Goal: Information Seeking & Learning: Learn about a topic

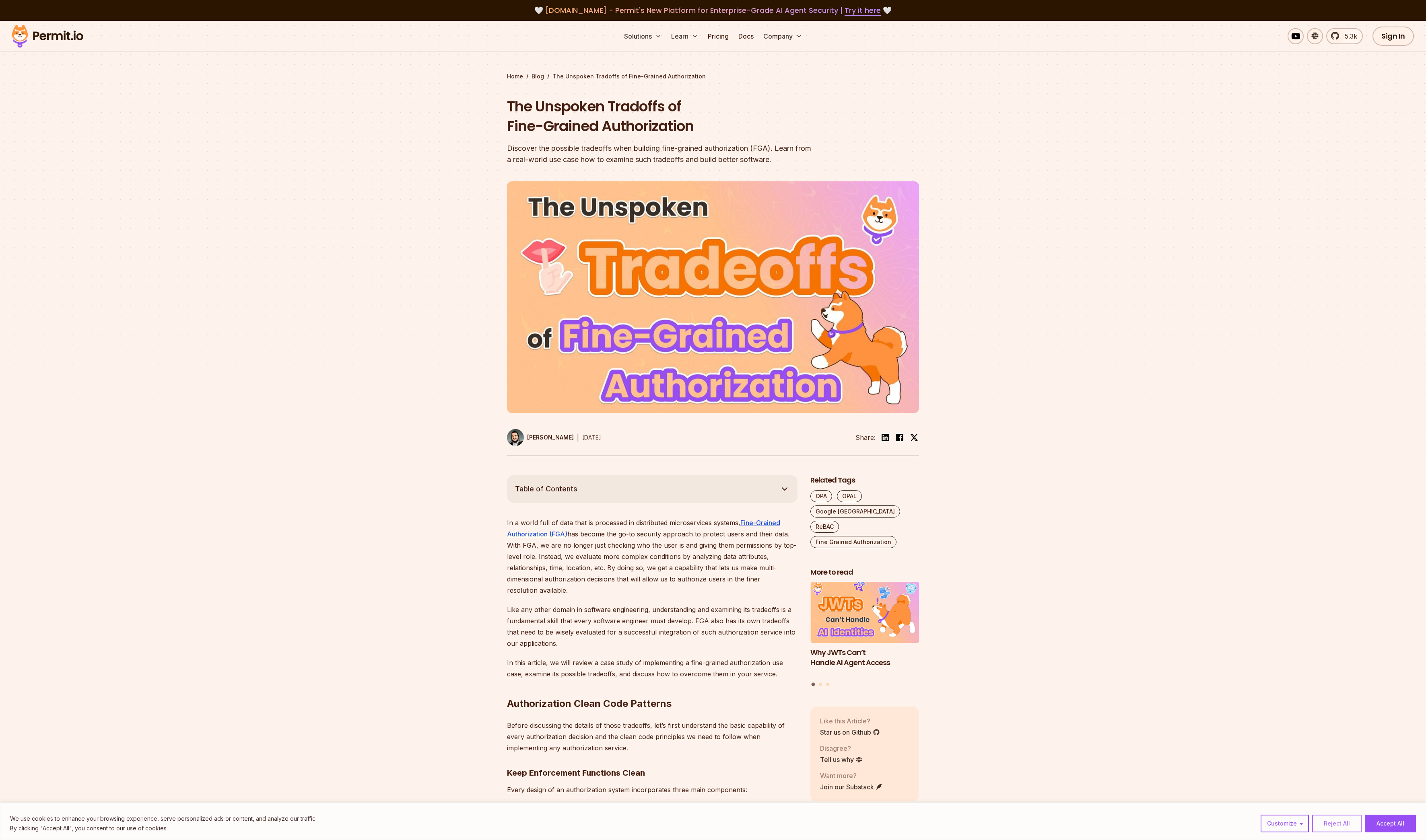
click at [1330, 822] on button "Reject All" at bounding box center [1336, 824] width 49 height 18
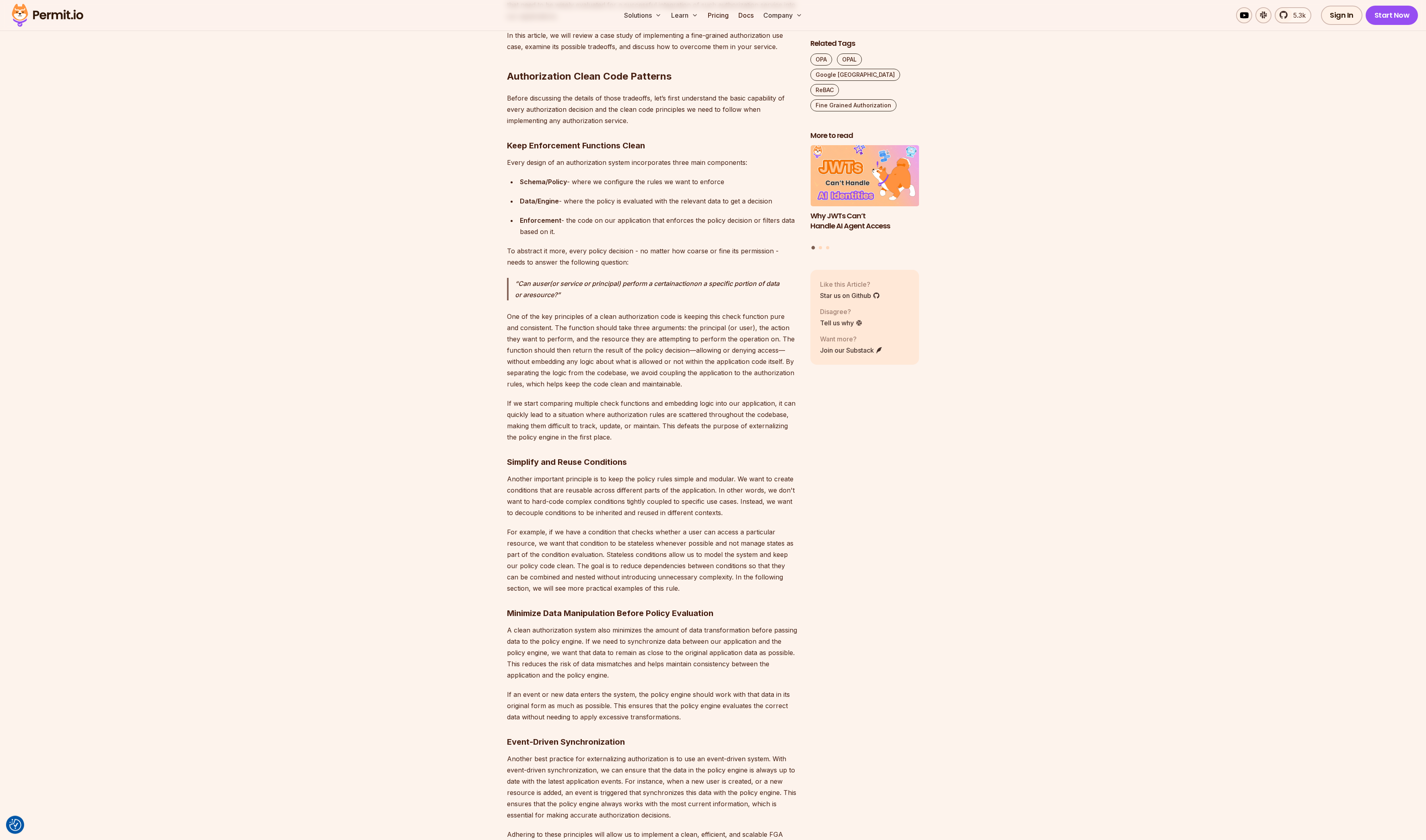
scroll to position [656, 0]
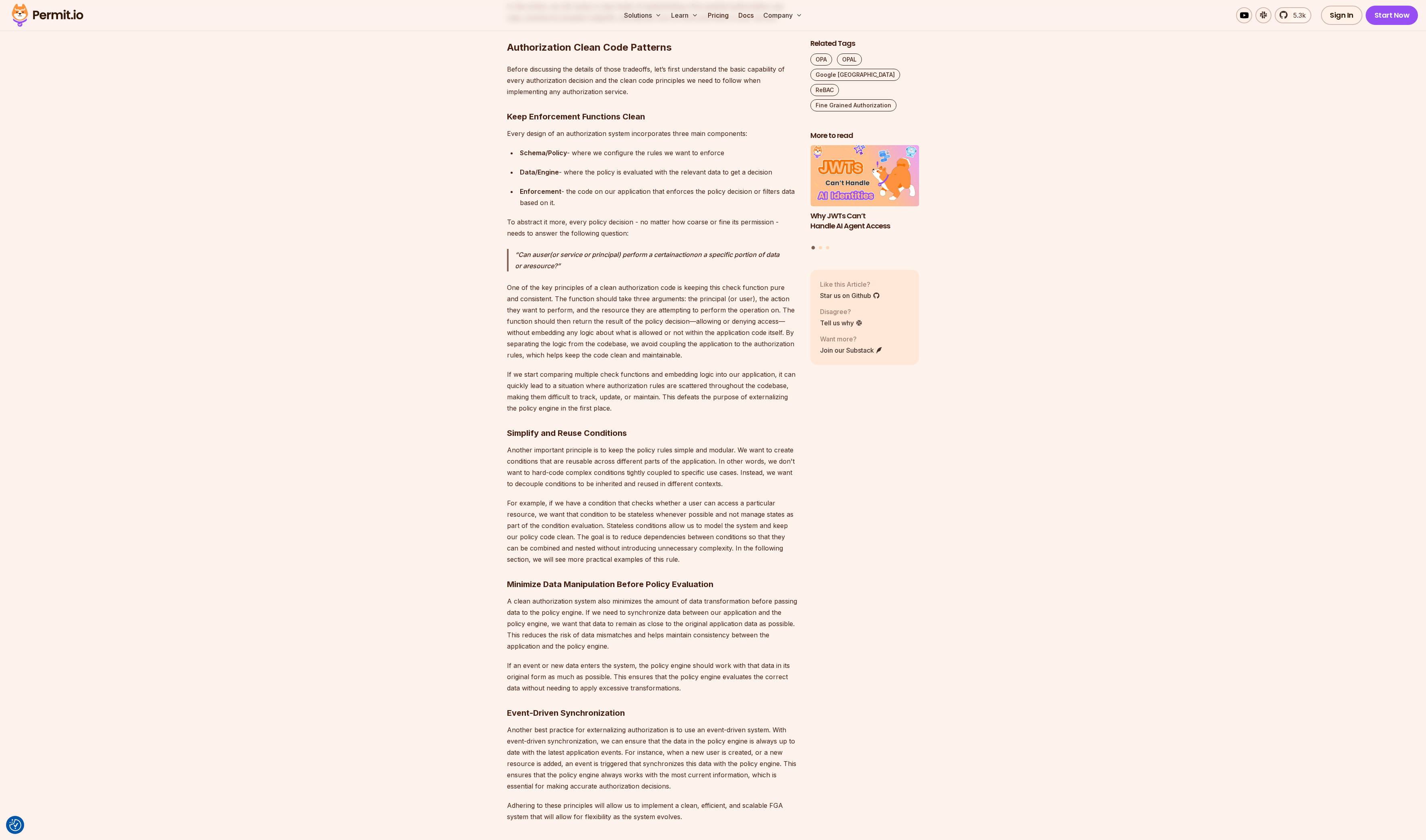
click at [605, 585] on strong "Minimize Data Manipulation Before Policy Evaluation" at bounding box center [610, 584] width 206 height 9
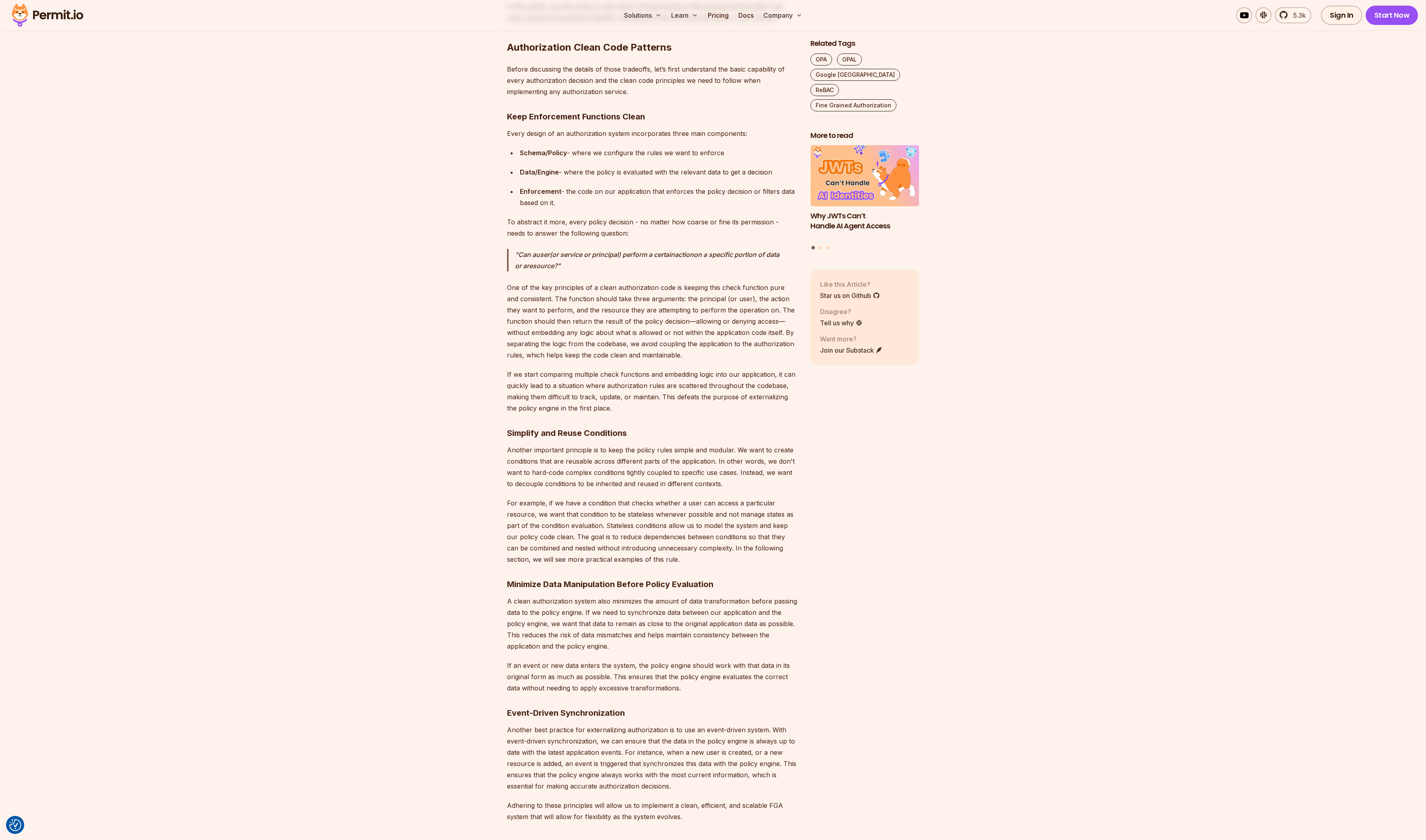
click at [605, 585] on strong "Minimize Data Manipulation Before Policy Evaluation" at bounding box center [610, 584] width 206 height 9
click at [670, 587] on strong "Minimize Data Manipulation Before Policy Evaluation" at bounding box center [610, 584] width 206 height 9
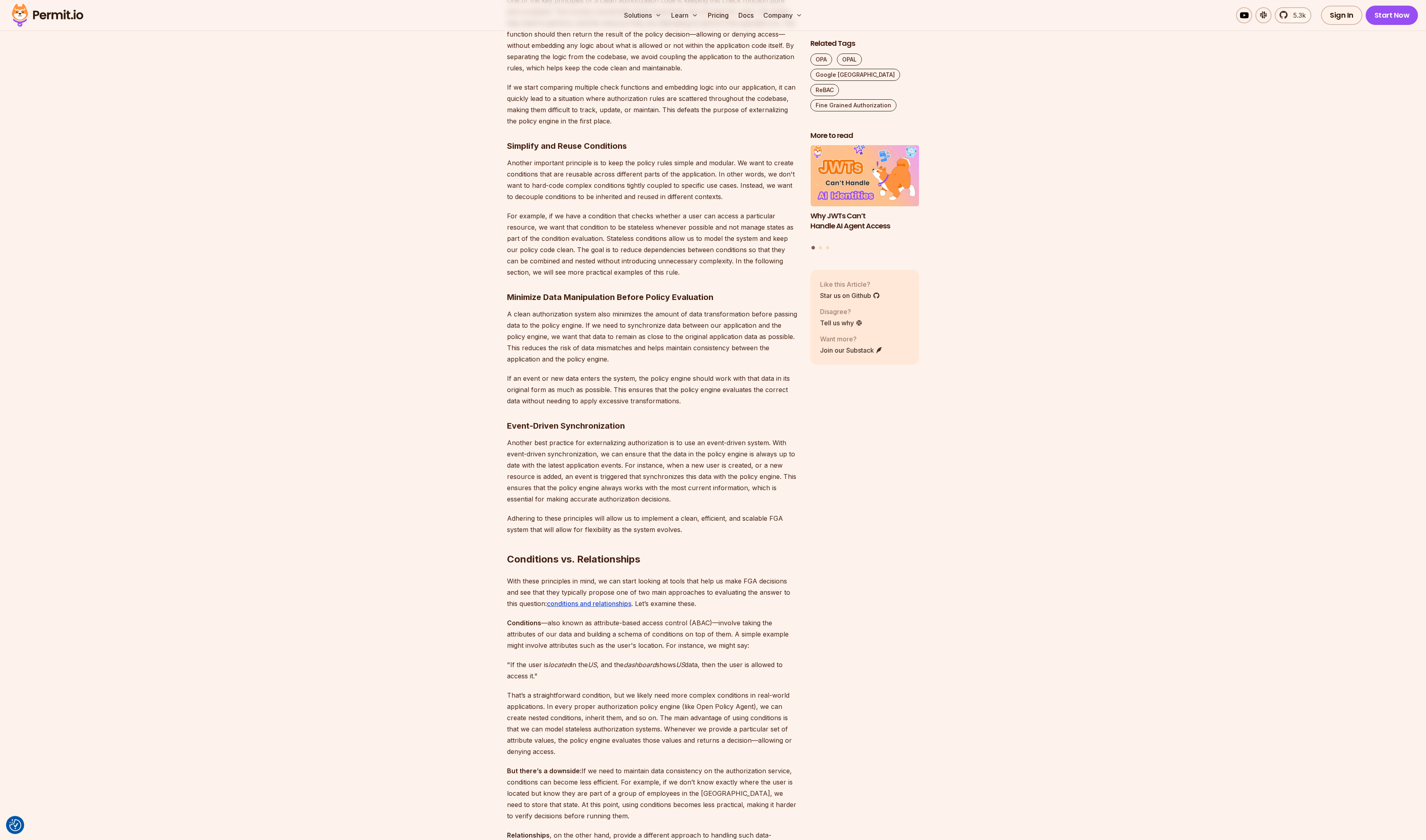
scroll to position [1017, 0]
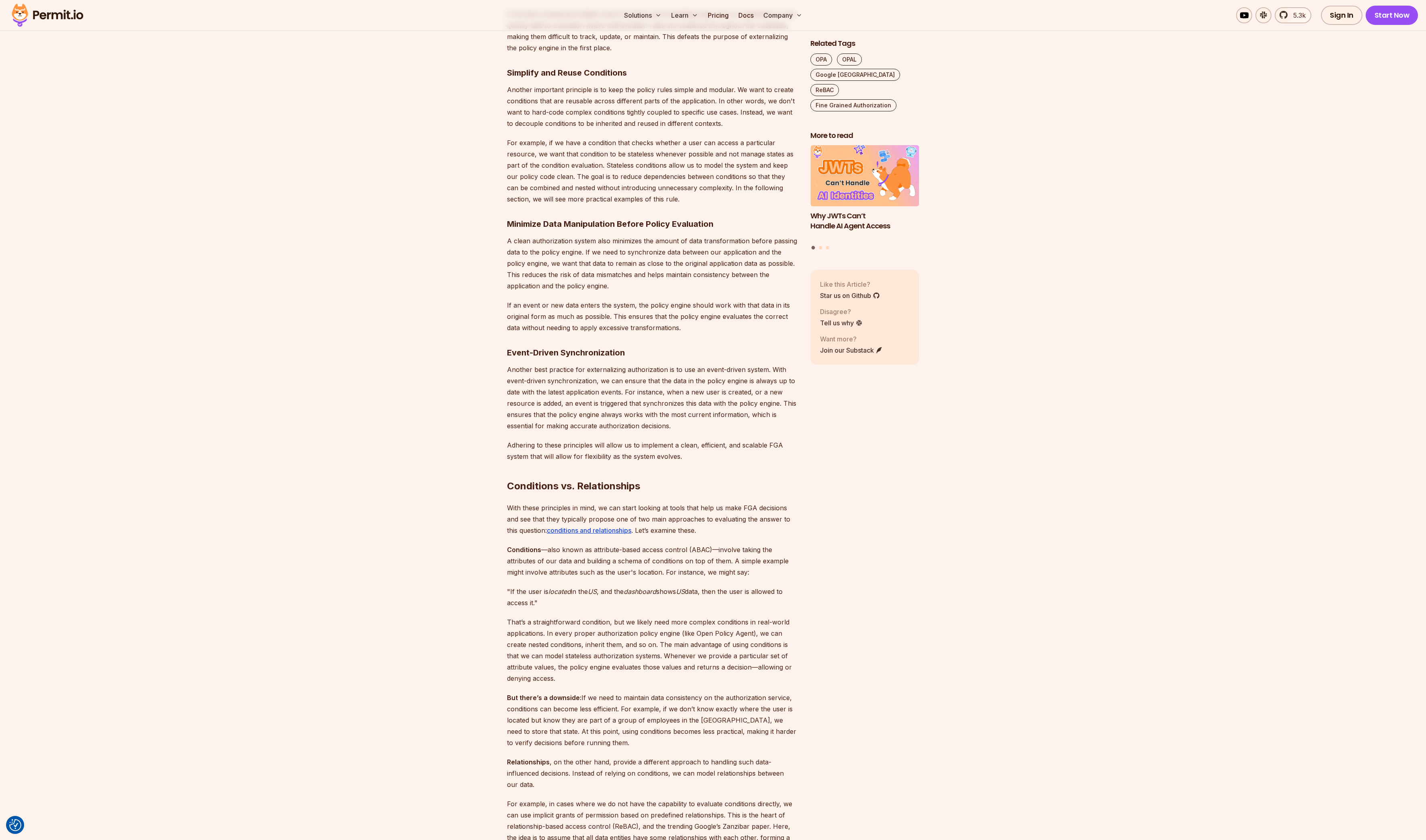
click at [545, 490] on h2 "Conditions vs. Relationships" at bounding box center [652, 470] width 291 height 45
click at [677, 489] on h2 "Conditions vs. Relationships" at bounding box center [652, 470] width 291 height 45
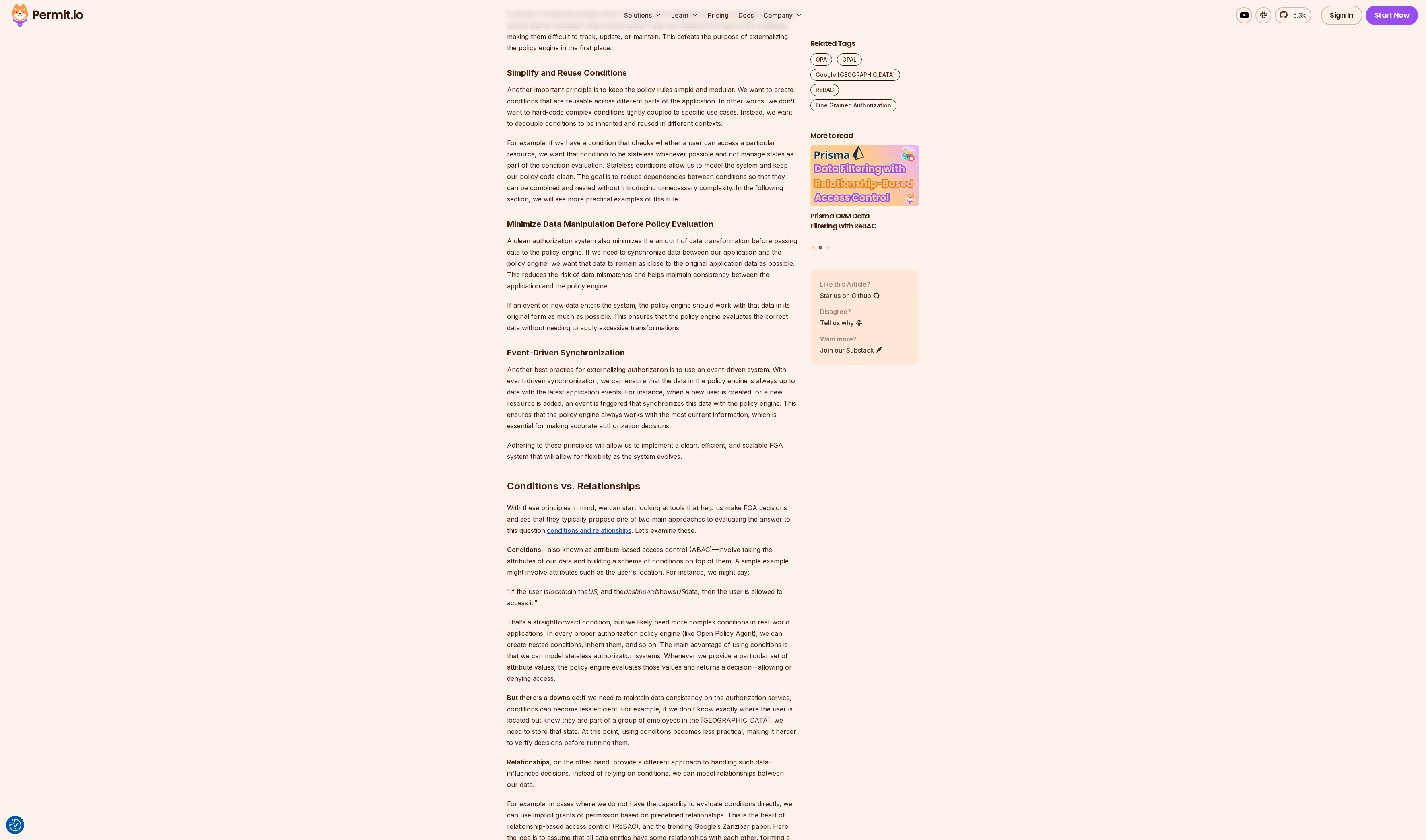
click at [677, 489] on h2 "Conditions vs. Relationships" at bounding box center [652, 470] width 291 height 45
click at [697, 489] on h2 "Conditions vs. Relationships" at bounding box center [652, 470] width 291 height 45
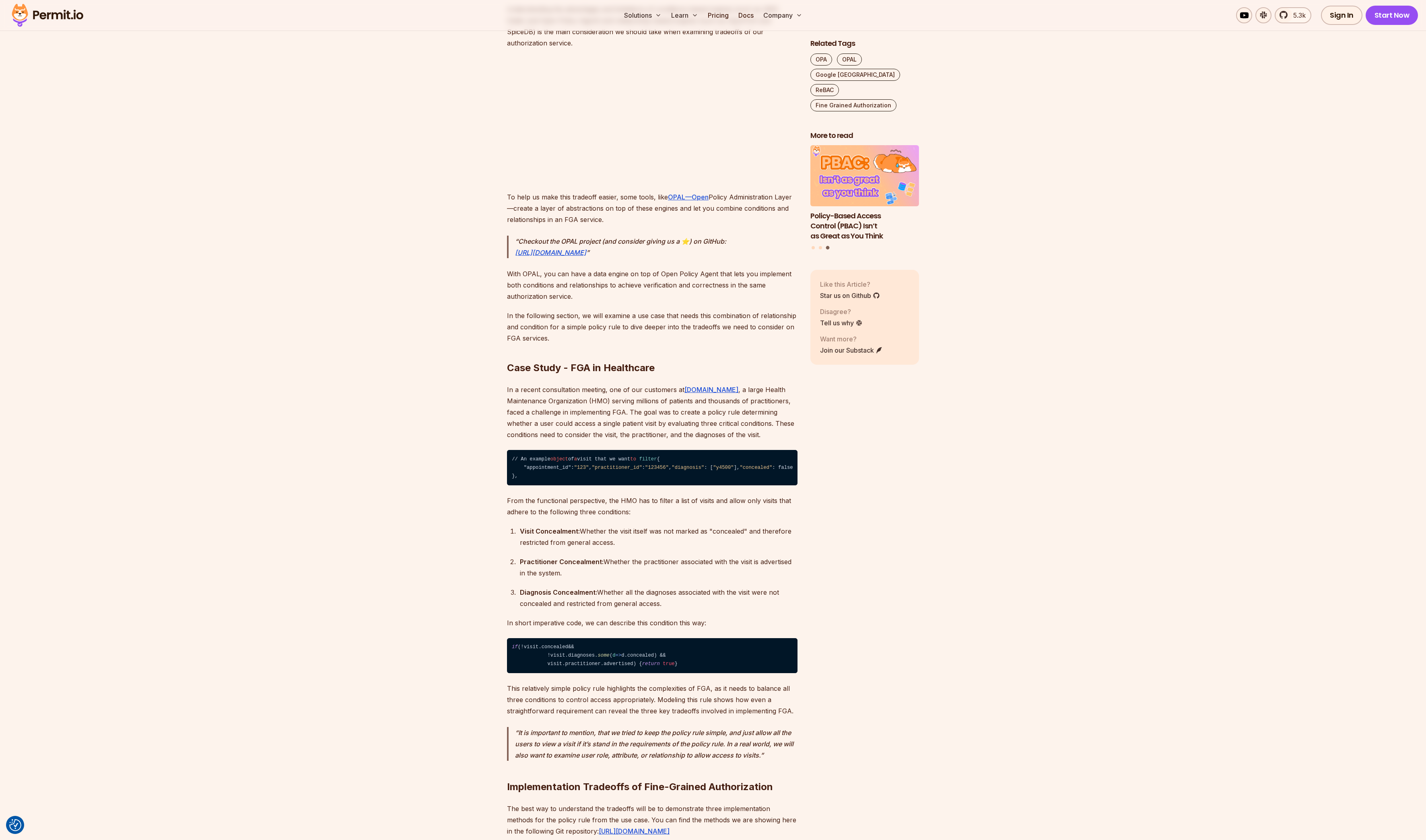
scroll to position [1924, 0]
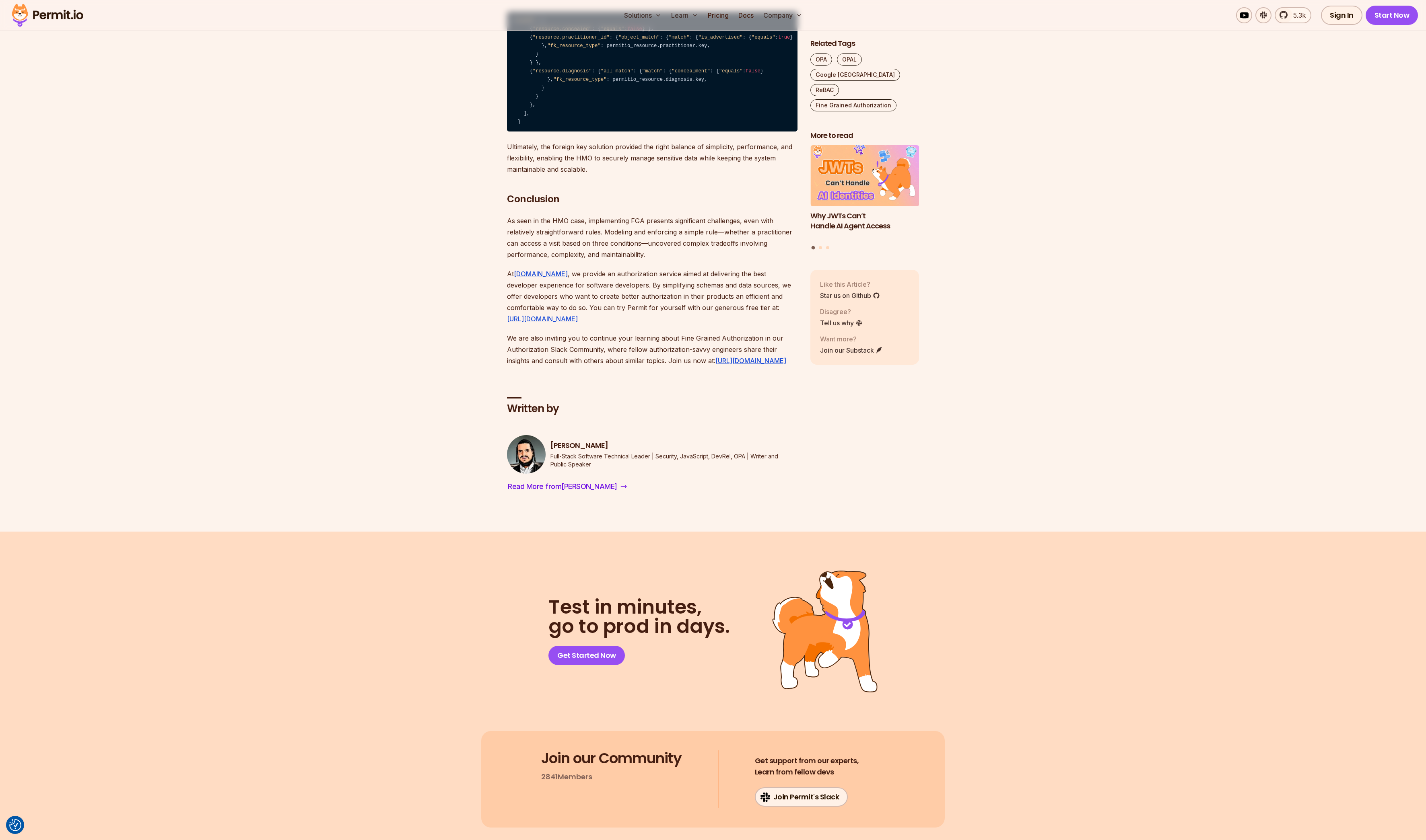
scroll to position [5129, 0]
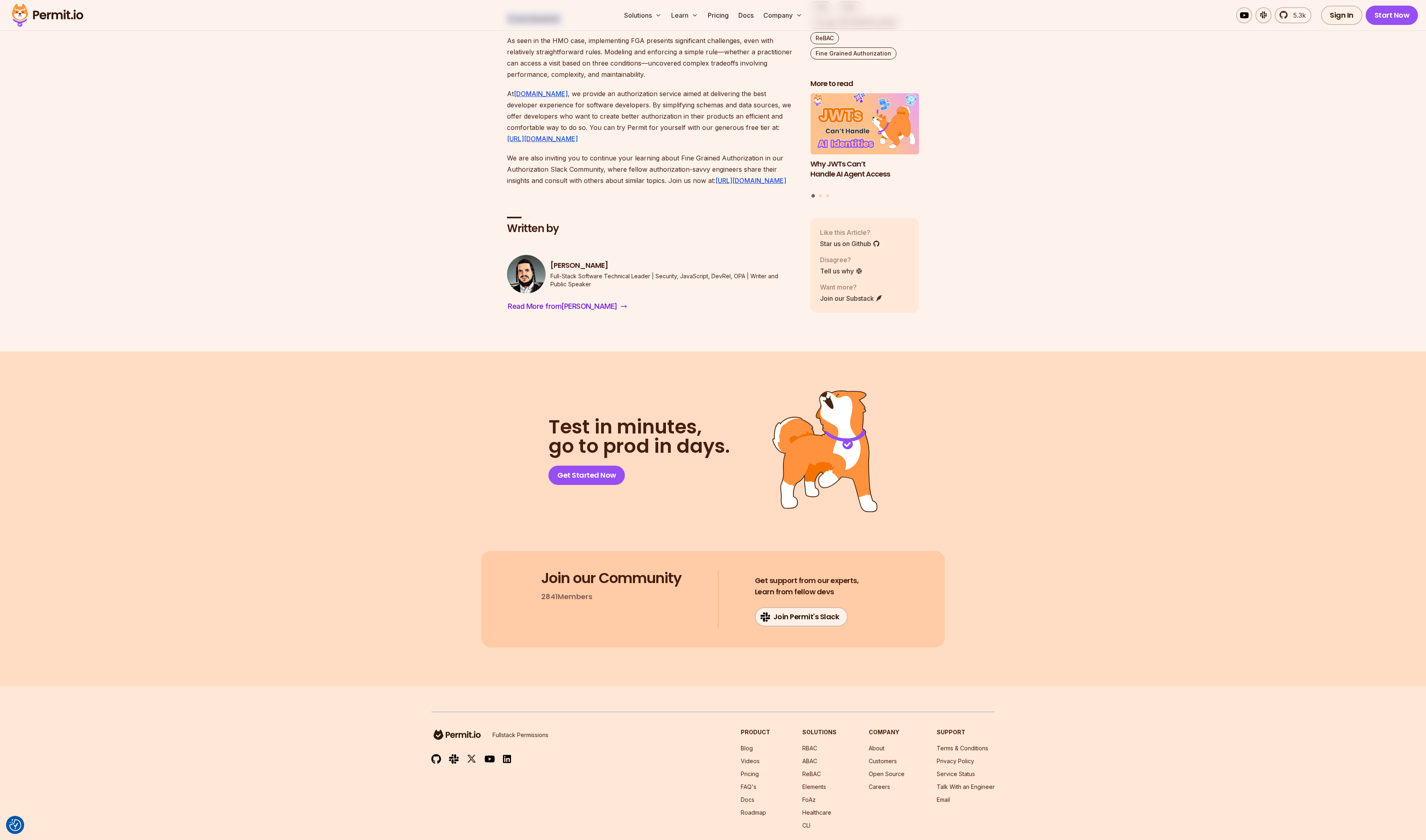
drag, startPoint x: 466, startPoint y: 381, endPoint x: 485, endPoint y: 404, distance: 29.8
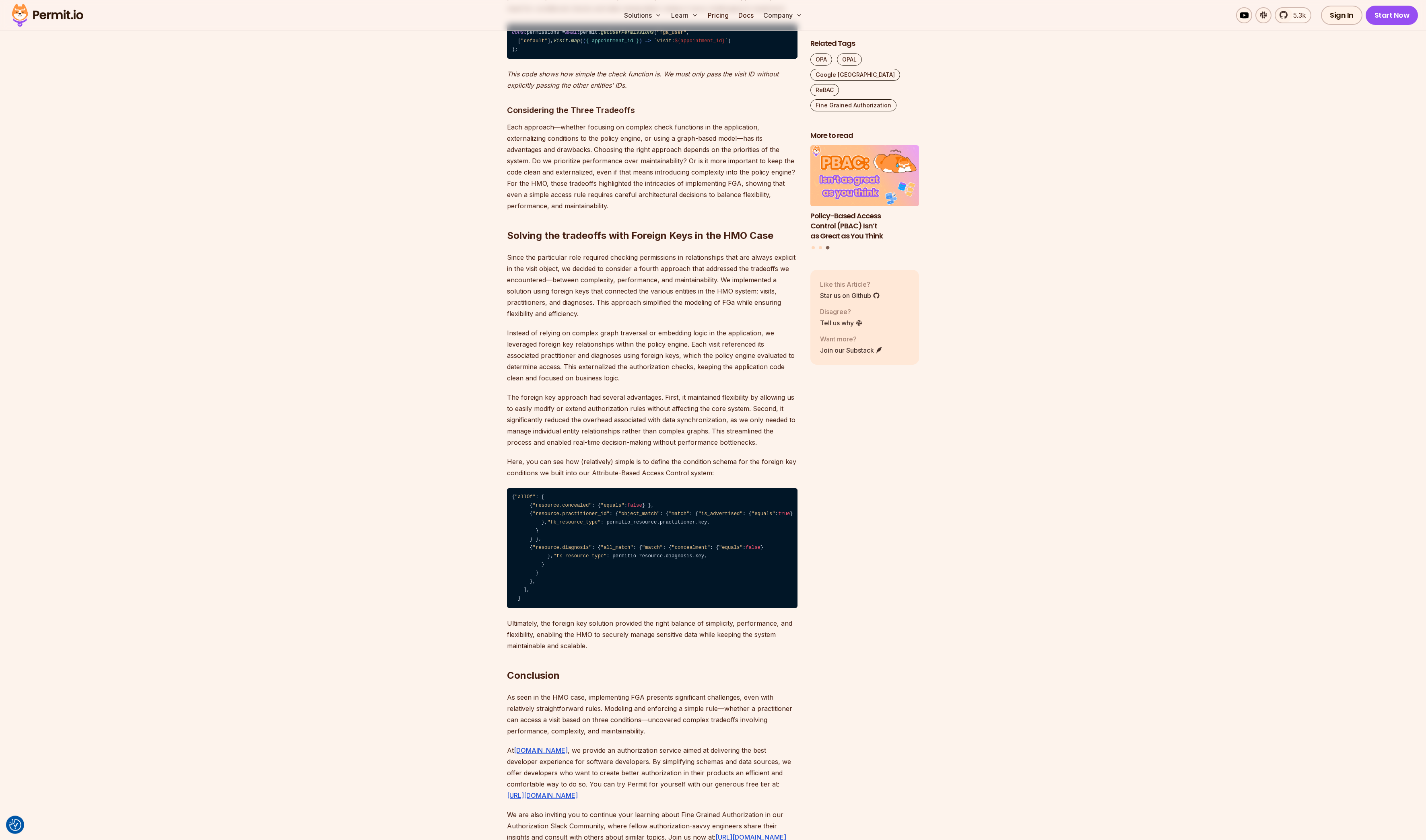
scroll to position [4453, 0]
